Goal: Information Seeking & Learning: Learn about a topic

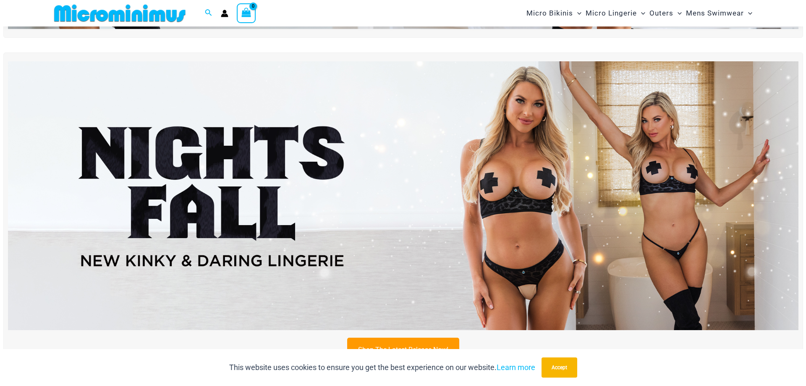
scroll to position [287, 0]
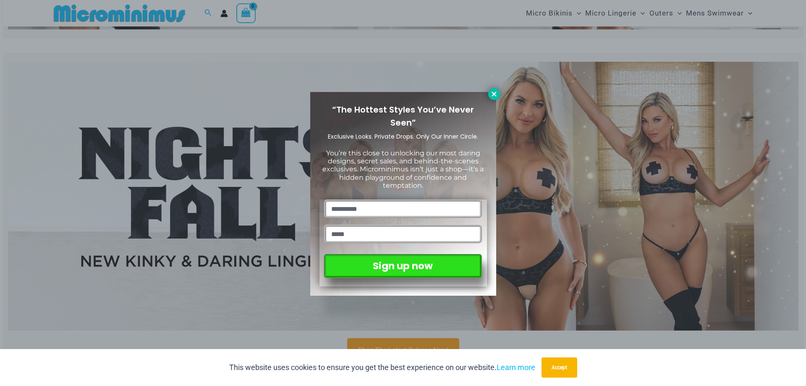
click at [496, 95] on icon at bounding box center [494, 94] width 8 height 8
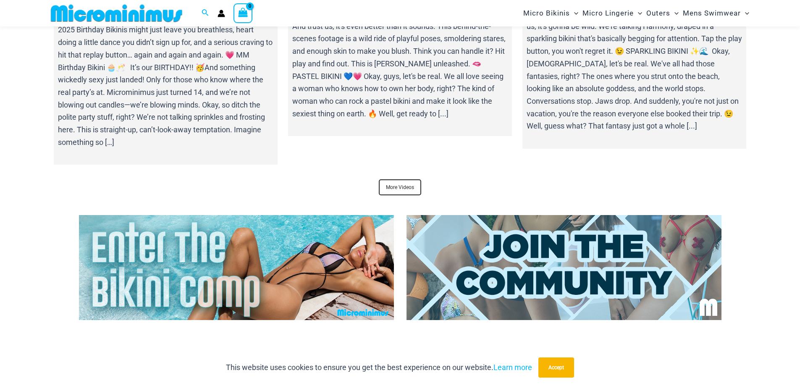
scroll to position [3141, 0]
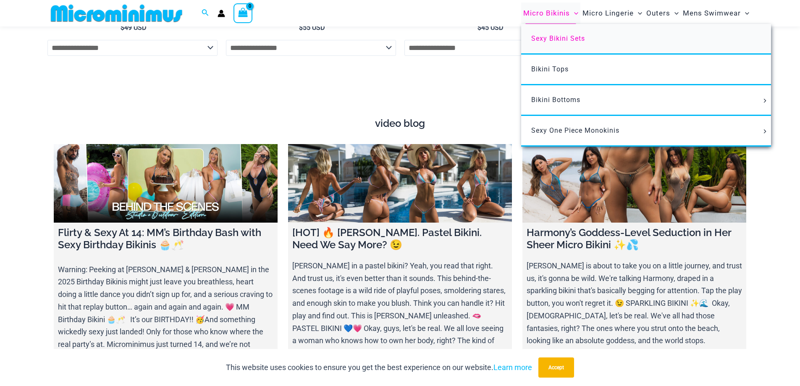
click at [561, 45] on link "Sexy Bikini Sets" at bounding box center [646, 39] width 250 height 31
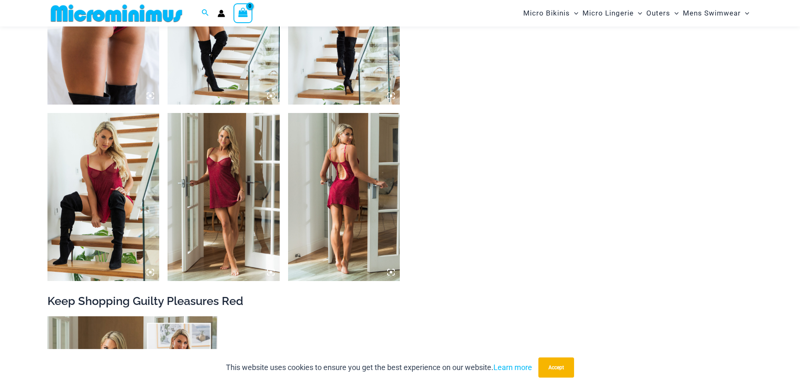
scroll to position [1209, 0]
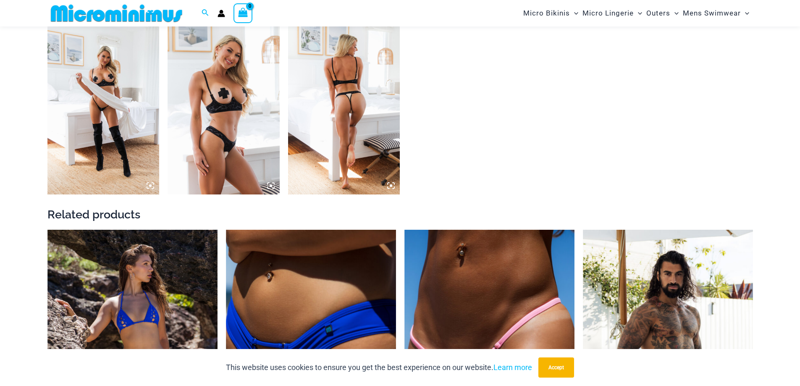
scroll to position [1293, 0]
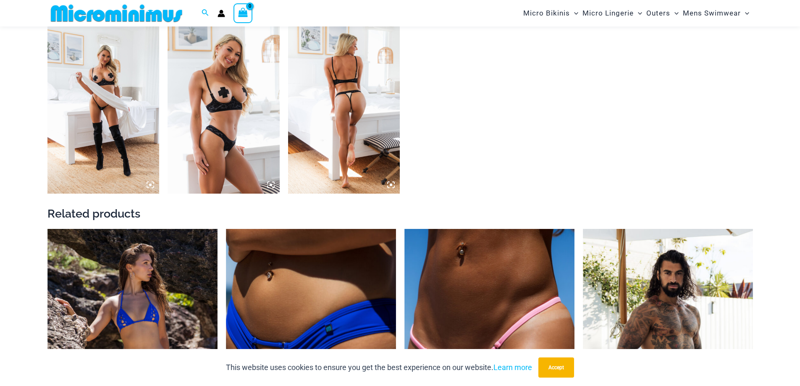
click at [362, 94] on img at bounding box center [344, 110] width 112 height 168
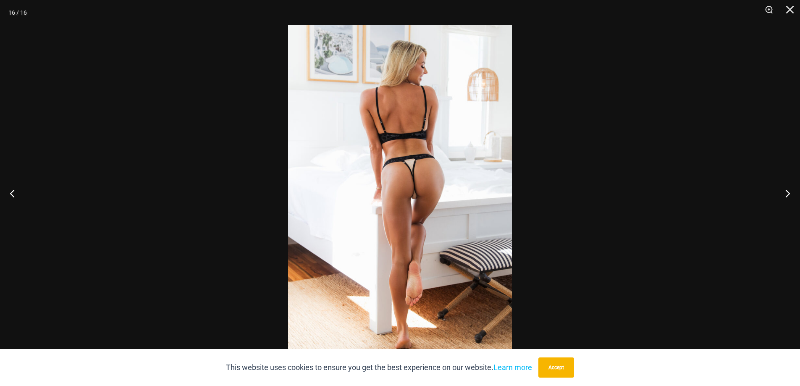
click at [388, 122] on img at bounding box center [400, 192] width 224 height 335
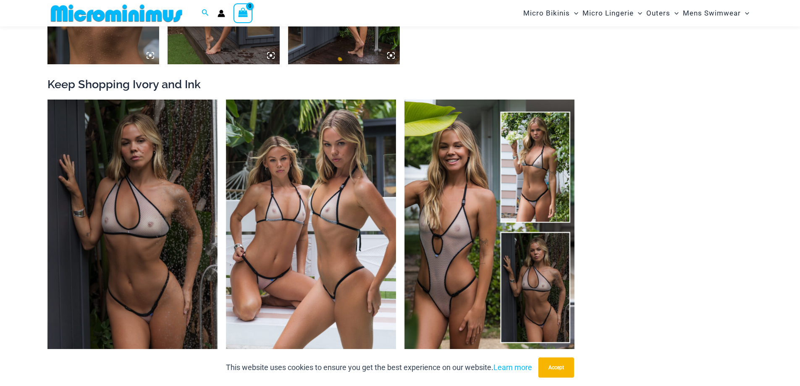
scroll to position [1126, 0]
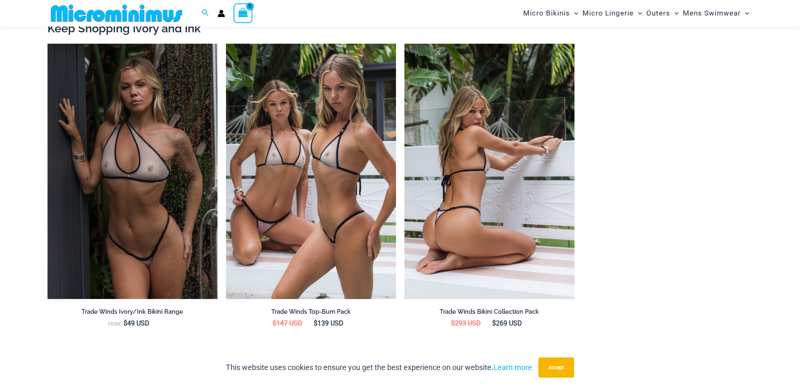
click at [463, 140] on img at bounding box center [489, 171] width 170 height 255
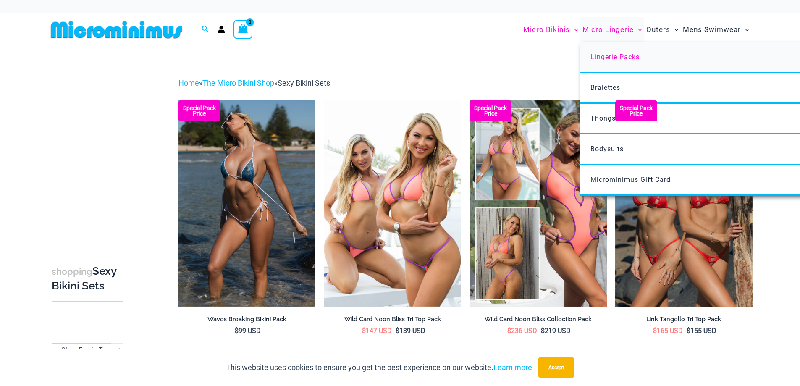
click at [610, 55] on span "Lingerie Packs" at bounding box center [614, 57] width 49 height 8
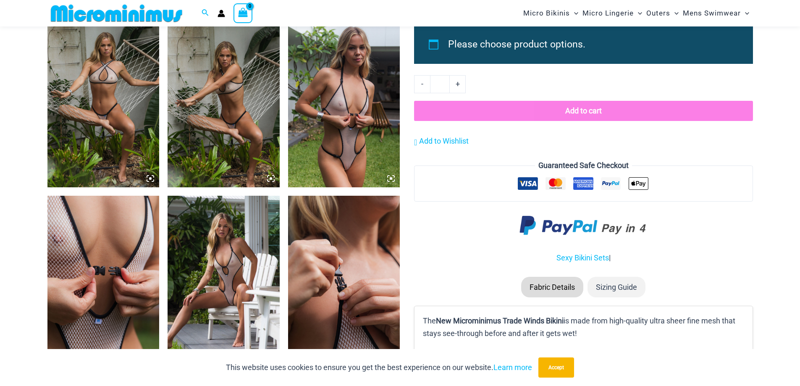
scroll to position [1126, 0]
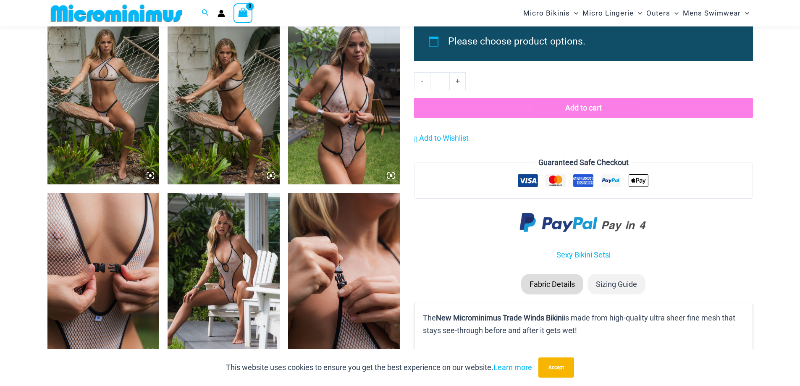
click at [210, 252] on img at bounding box center [223, 277] width 112 height 168
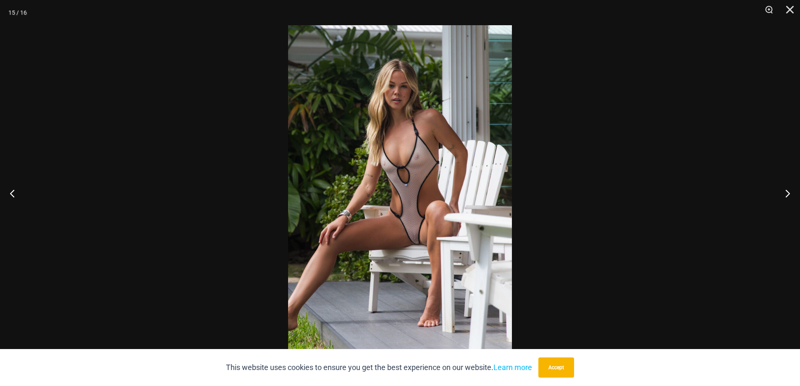
click at [392, 203] on img at bounding box center [400, 192] width 224 height 335
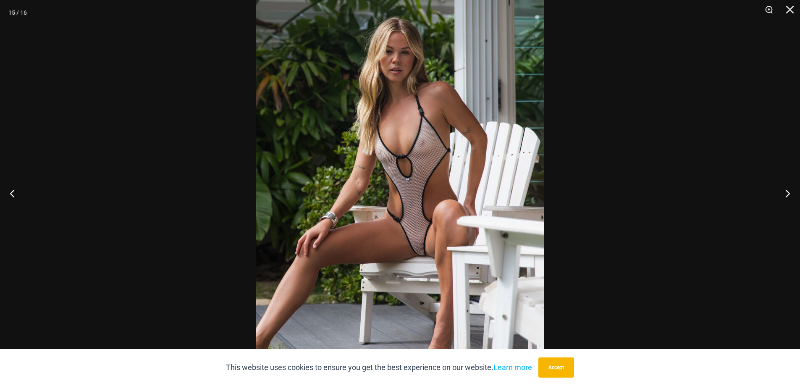
click at [426, 203] on img at bounding box center [400, 190] width 288 height 432
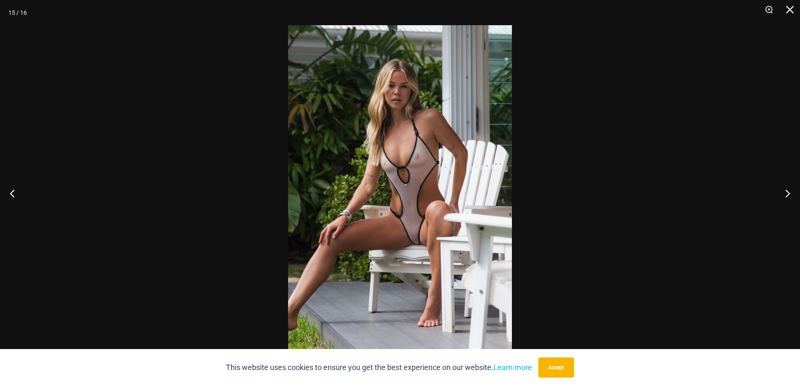
click at [422, 203] on img at bounding box center [400, 192] width 224 height 335
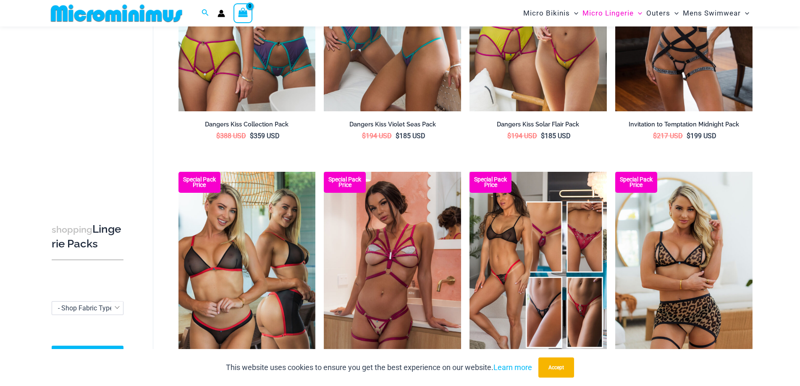
scroll to position [875, 0]
